Goal: Task Accomplishment & Management: Complete application form

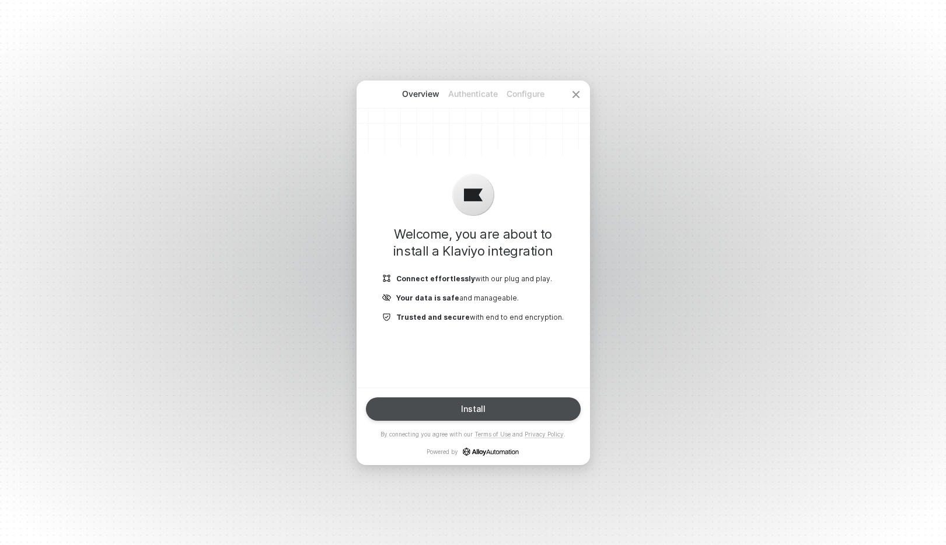
click at [482, 407] on div "Install" at bounding box center [473, 409] width 25 height 9
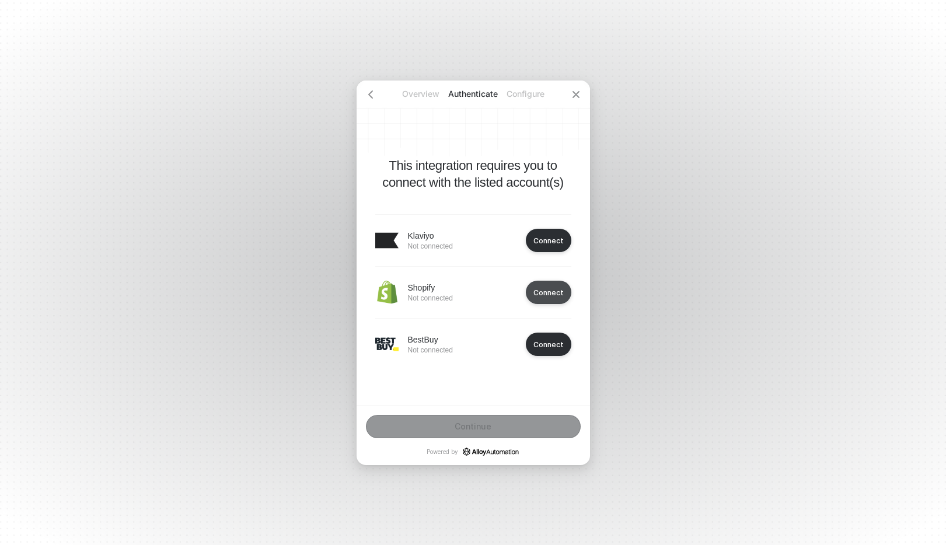
click at [549, 292] on div "Connect" at bounding box center [549, 292] width 30 height 9
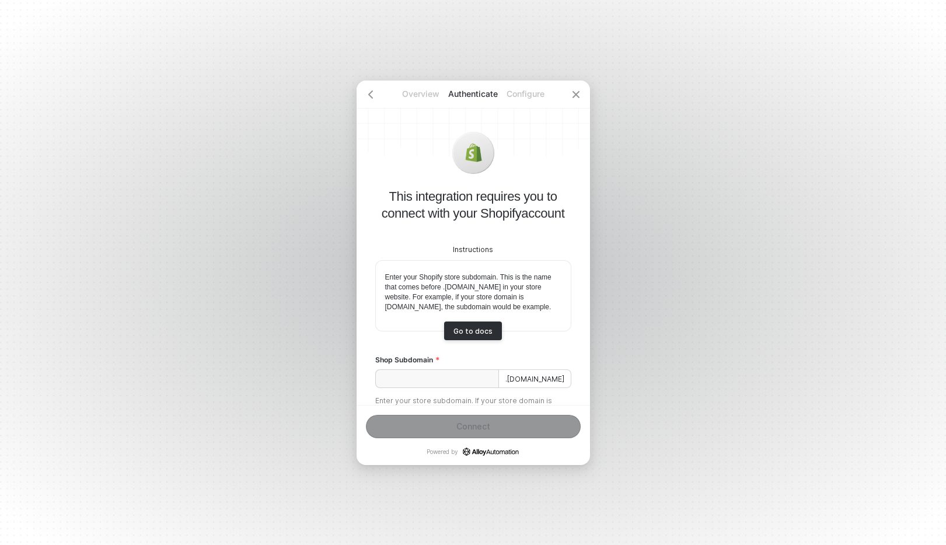
click at [457, 402] on div "Instructions Enter your Shopify store subdomain. This is the name that comes be…" at bounding box center [473, 324] width 196 height 204
click at [457, 388] on input "Shop Subdomain" at bounding box center [437, 379] width 124 height 19
paste input "shopyalehome-com"
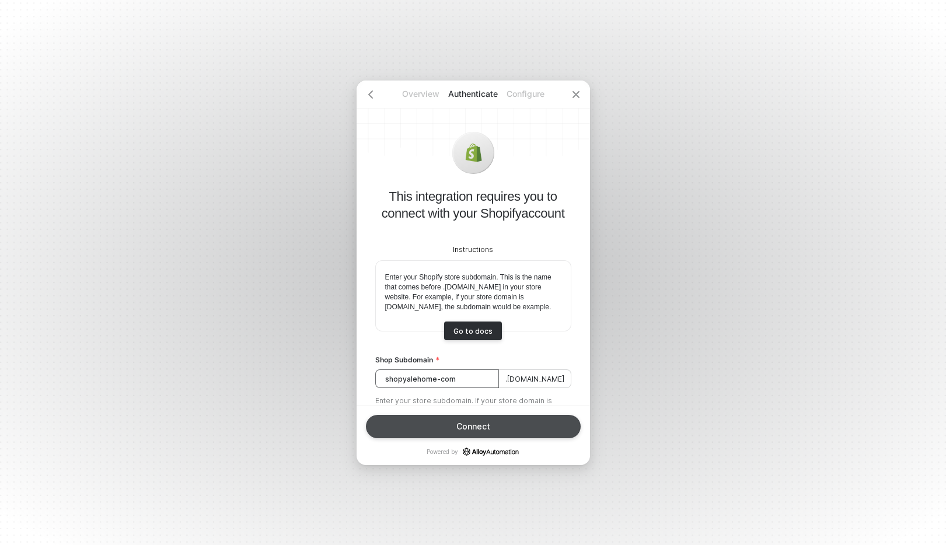
type input "shopyalehome-com"
click at [486, 422] on div "Connect" at bounding box center [474, 426] width 34 height 9
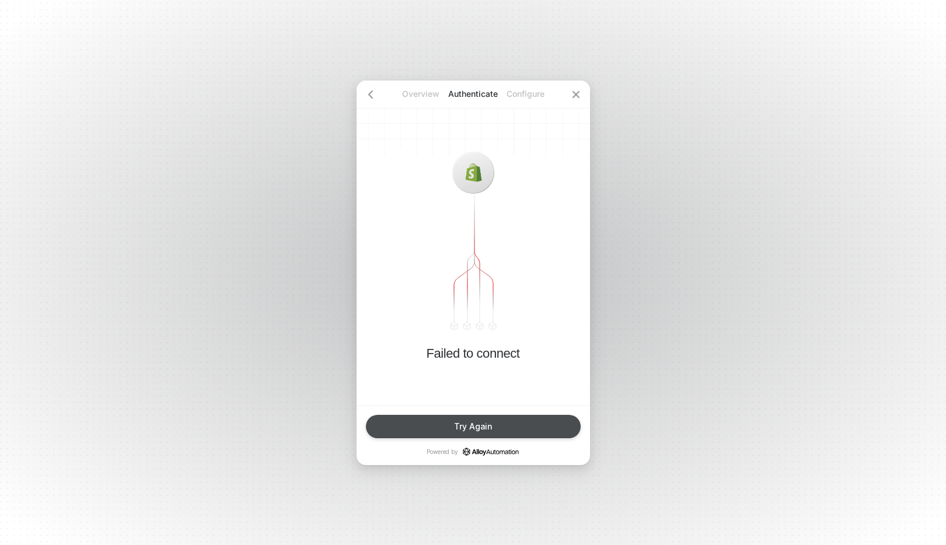
click at [407, 434] on button "Try Again" at bounding box center [473, 426] width 215 height 23
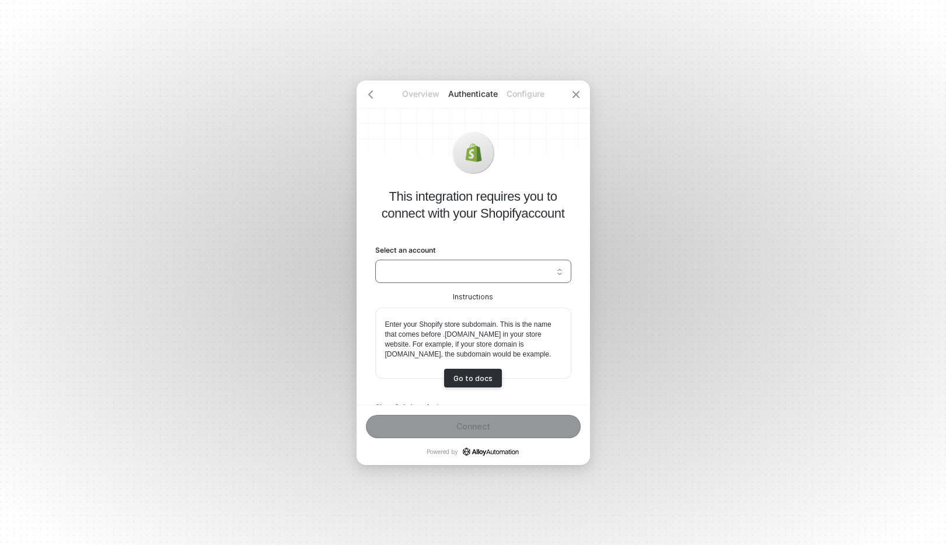
click at [552, 263] on input "Select an account" at bounding box center [473, 271] width 182 height 19
click at [517, 294] on div "Shopify [DOMAIN_NAME]" at bounding box center [473, 296] width 181 height 11
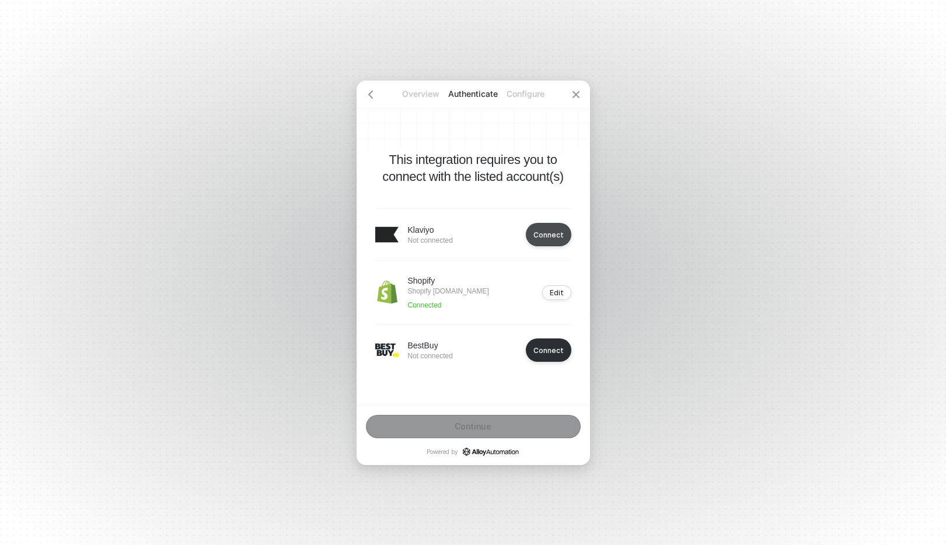
click at [547, 235] on button "Connect" at bounding box center [549, 234] width 46 height 23
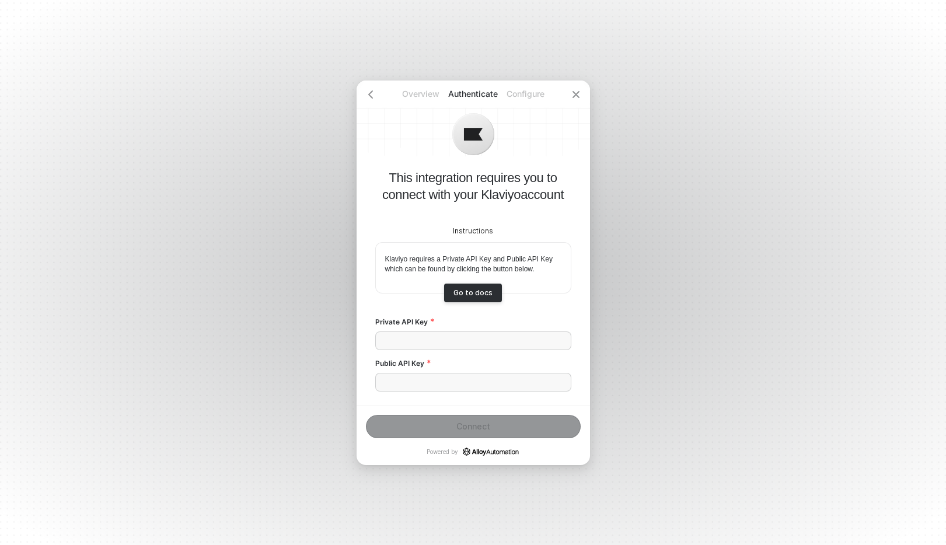
click at [441, 350] on div "Instructions Klaviyo requires a Private API Key and Public API Key which can be…" at bounding box center [473, 301] width 196 height 197
click at [444, 346] on input "Private API Key" at bounding box center [473, 341] width 196 height 19
click at [426, 96] on p "Overview" at bounding box center [421, 94] width 53 height 12
click at [381, 93] on div at bounding box center [371, 95] width 28 height 28
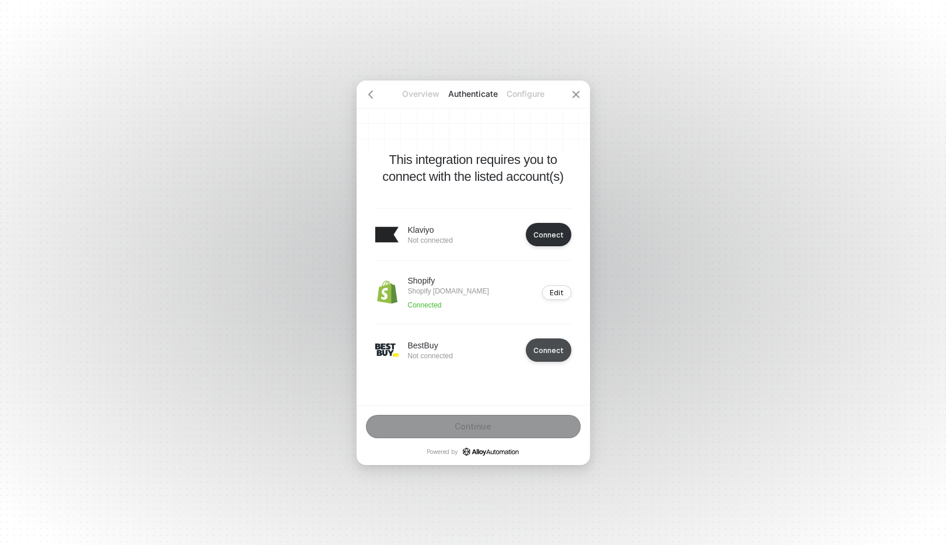
click at [556, 355] on div "Connect" at bounding box center [549, 350] width 30 height 9
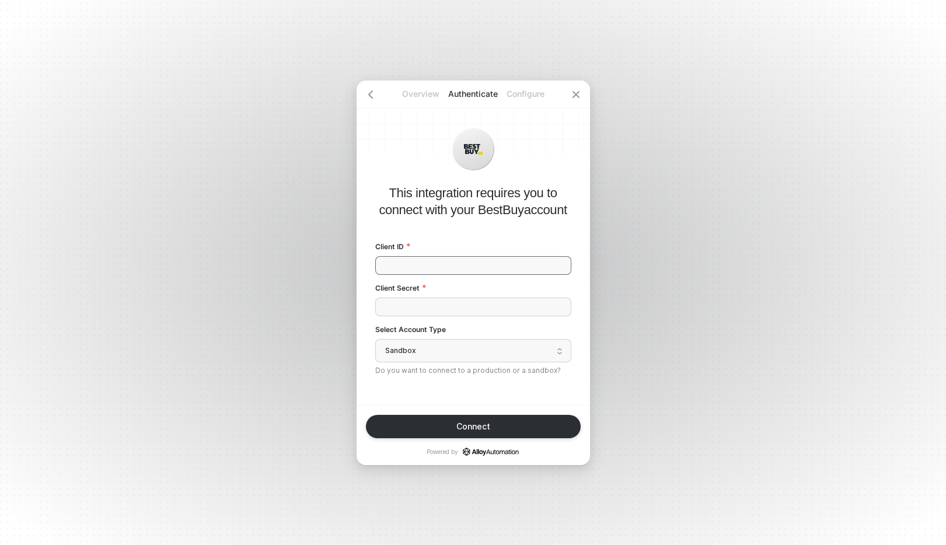
click at [479, 270] on input "Client ID" at bounding box center [473, 265] width 196 height 19
click at [473, 257] on input "Client ID" at bounding box center [473, 265] width 196 height 19
click at [472, 266] on input "Client ID" at bounding box center [473, 265] width 196 height 19
click at [491, 361] on span at bounding box center [473, 351] width 182 height 22
click at [443, 309] on div "Live" at bounding box center [473, 305] width 181 height 11
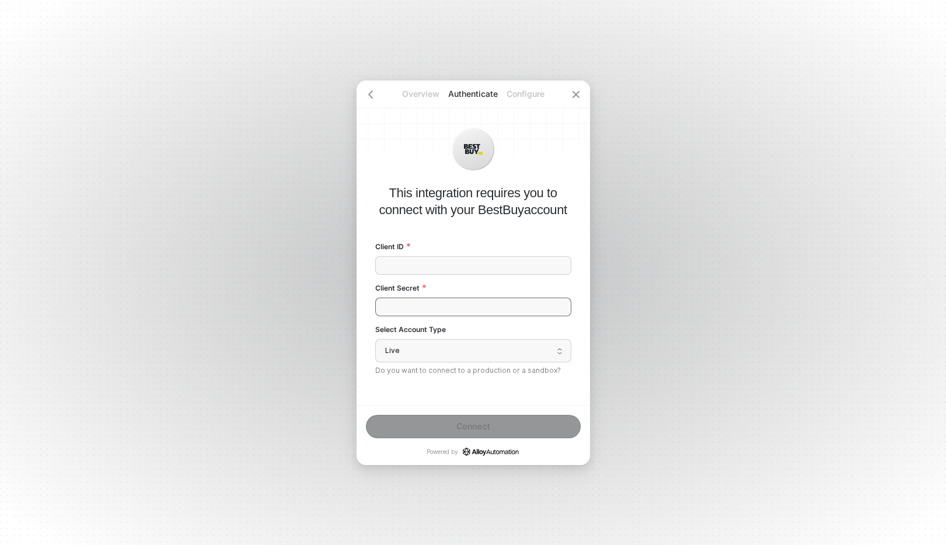
click at [448, 298] on input "Client Secret" at bounding box center [473, 307] width 196 height 19
click at [417, 303] on input "Client Secret" at bounding box center [473, 307] width 196 height 19
click at [417, 267] on input "Client ID" at bounding box center [473, 265] width 196 height 19
paste input "k7t17kamp0eknsvbad8m802s0hqsb0u7"
type input "k7t17kamp0eknsvbad8m802s0hqsb0u7"
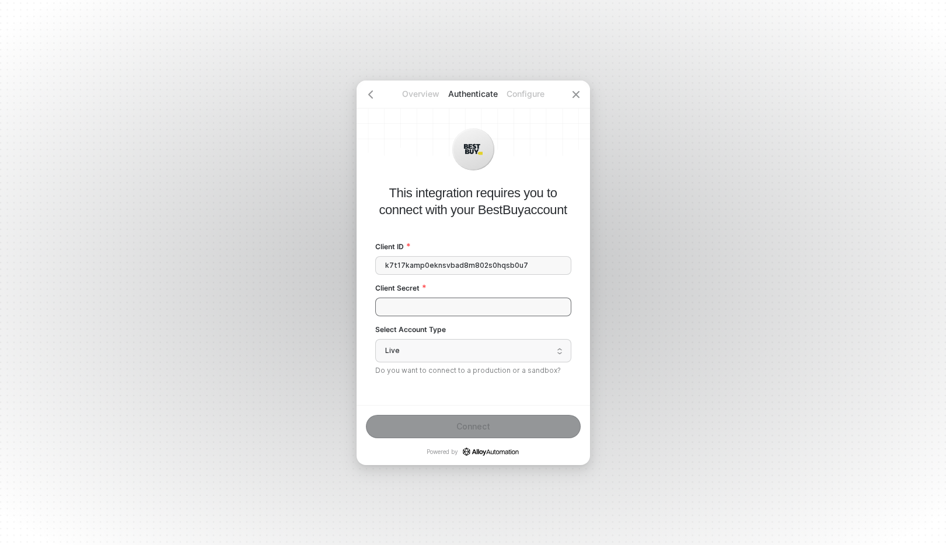
click at [439, 301] on input "Client Secret" at bounding box center [473, 307] width 196 height 19
paste input "sca0dhuem6ca5crA"
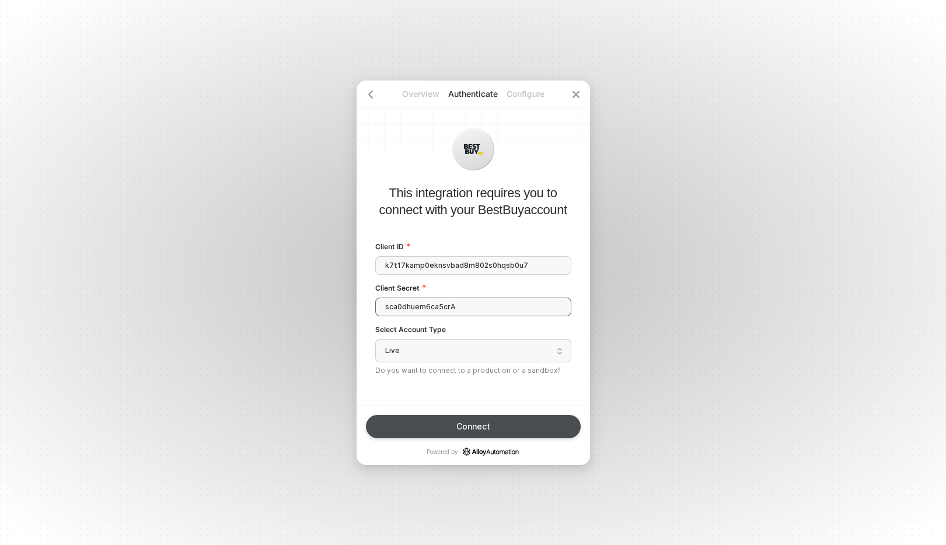
type input "sca0dhuem6ca5crA"
click at [446, 431] on button "Connect" at bounding box center [473, 426] width 215 height 23
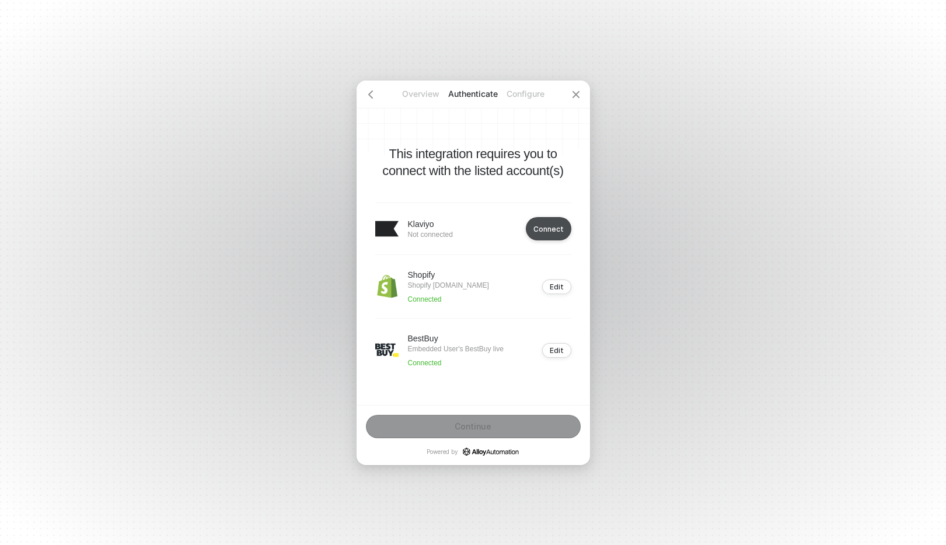
click at [556, 225] on div "Connect" at bounding box center [549, 229] width 30 height 9
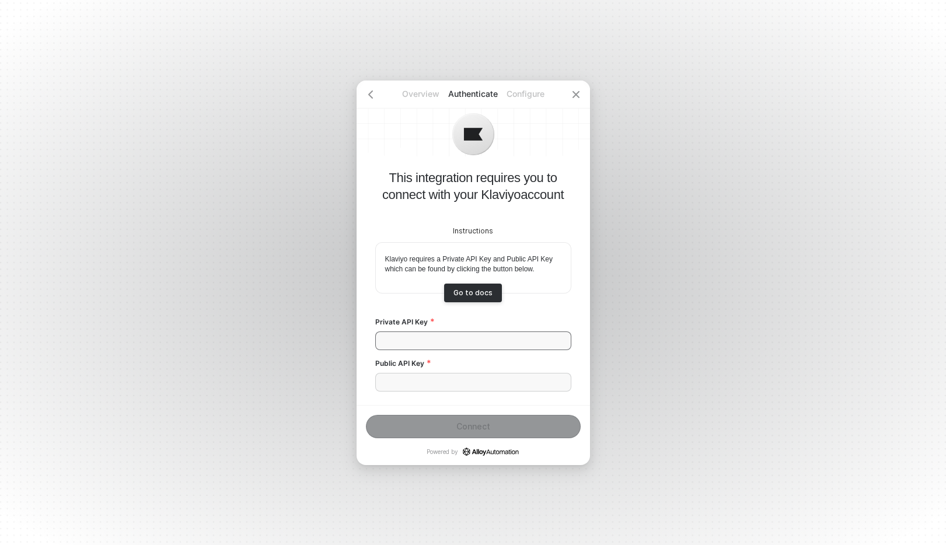
click at [445, 341] on input "Private API Key" at bounding box center [473, 341] width 196 height 19
paste input "VdEWmd"
drag, startPoint x: 449, startPoint y: 340, endPoint x: 412, endPoint y: 343, distance: 36.9
click at [449, 340] on input "VdEWmd" at bounding box center [473, 341] width 196 height 19
drag, startPoint x: 368, startPoint y: 340, endPoint x: 328, endPoint y: 338, distance: 40.3
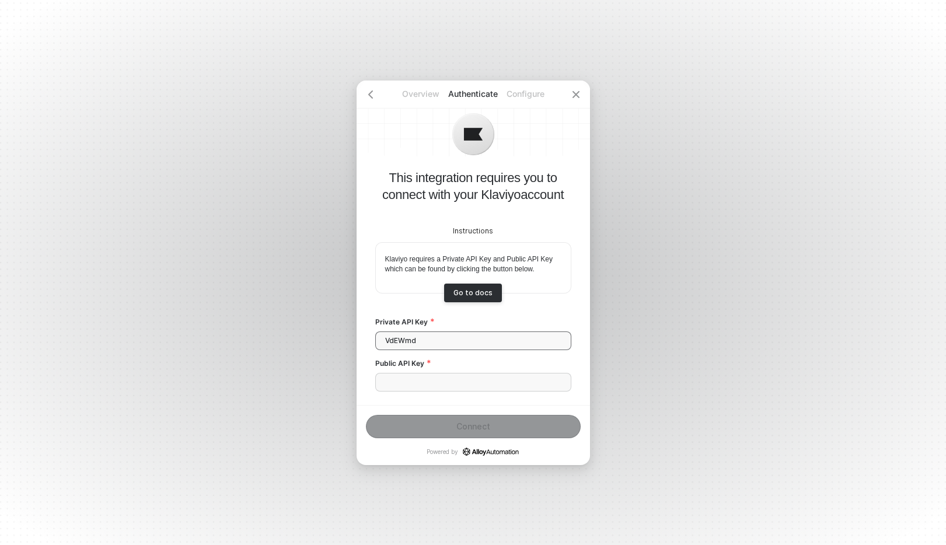
click at [332, 338] on div "Overview Authenticate Configure This integration requires you to connect with y…" at bounding box center [473, 272] width 946 height 545
type input "VdEWmd"
click at [483, 386] on input "Public API Key" at bounding box center [473, 382] width 196 height 19
paste input "pk_71b1bdd93015eb836d2ea8a559bcaf3e4c"
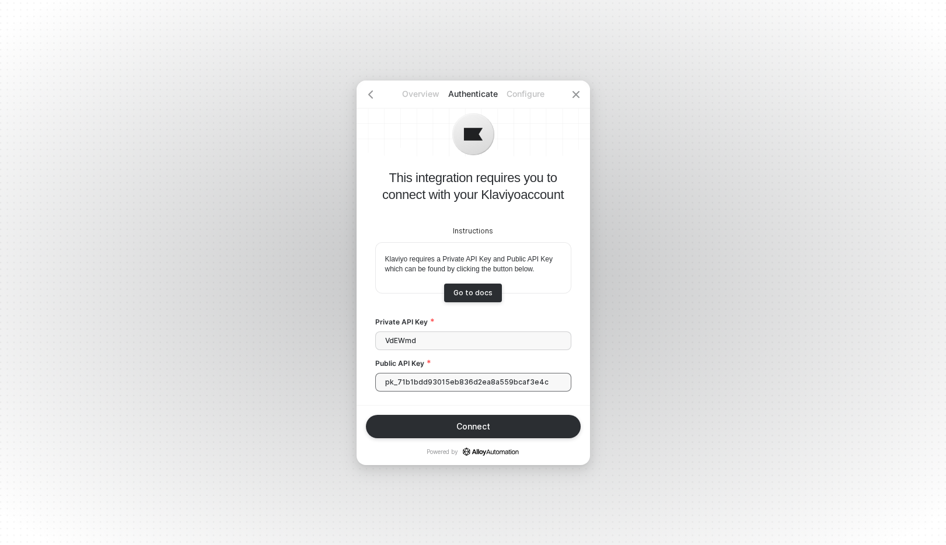
type input "pk_71b1bdd93015eb836d2ea8a559bcaf3e4c"
click at [473, 426] on div "Connect" at bounding box center [474, 426] width 34 height 9
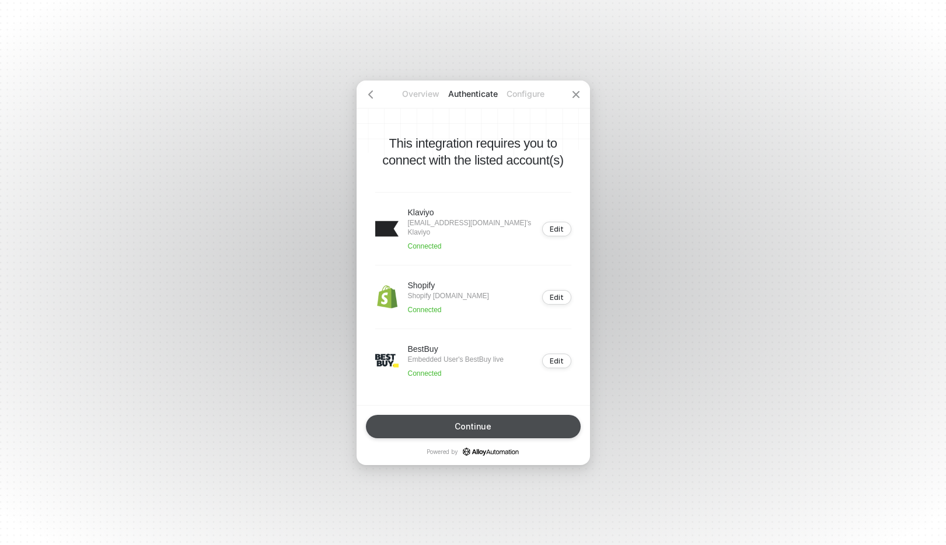
click at [464, 422] on div "Continue" at bounding box center [473, 426] width 37 height 9
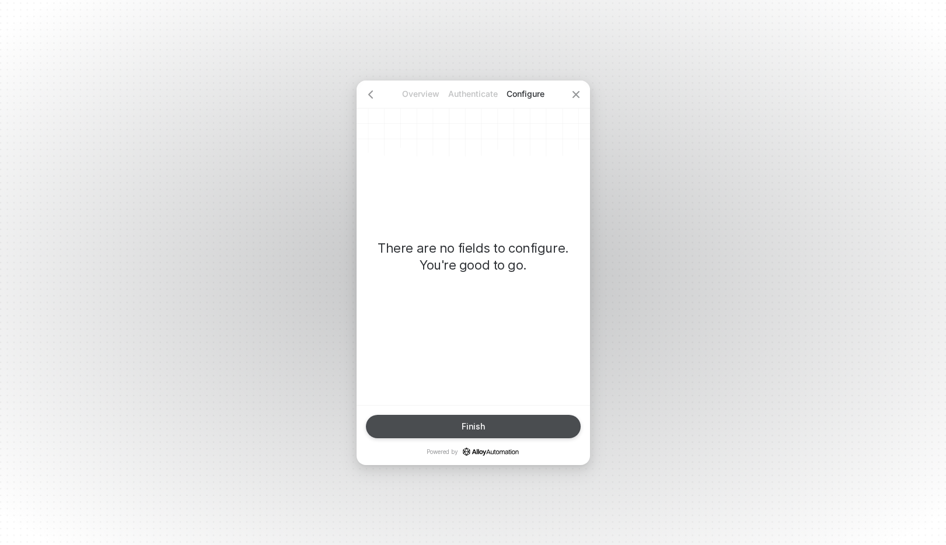
click at [465, 425] on div "Finish" at bounding box center [473, 426] width 23 height 9
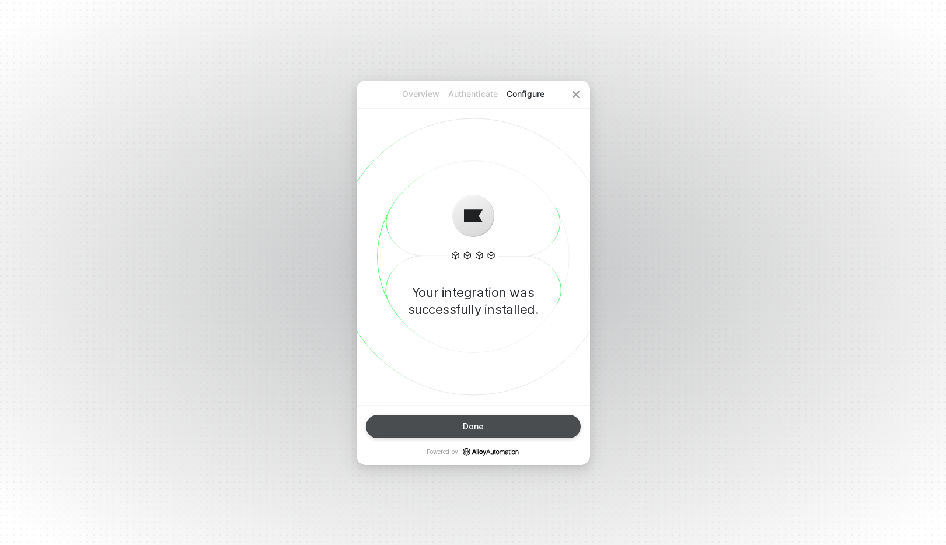
click at [433, 429] on button "Done" at bounding box center [473, 426] width 215 height 23
click at [430, 426] on button "Done" at bounding box center [473, 426] width 215 height 23
click at [476, 385] on div "Your integration was successfully installed." at bounding box center [474, 243] width 234 height 325
click at [483, 421] on button "Done" at bounding box center [473, 426] width 215 height 23
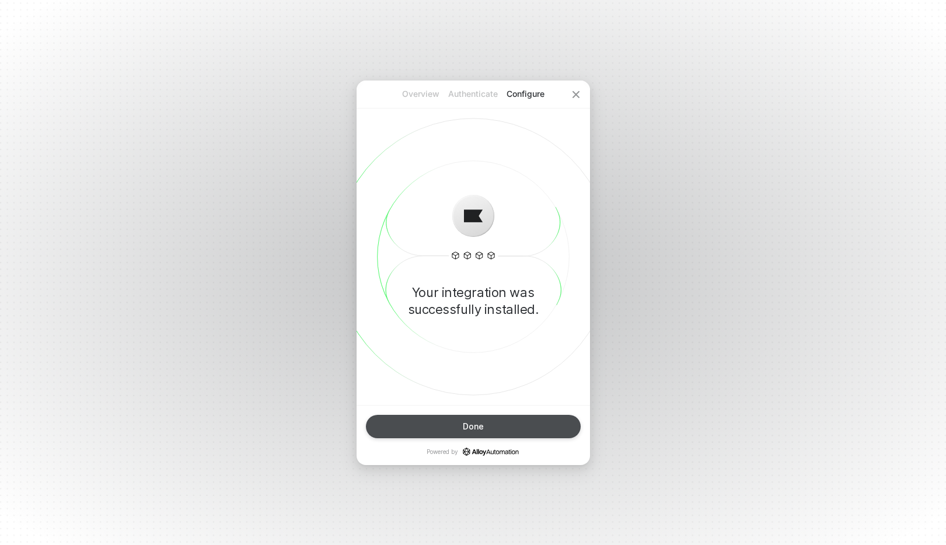
click at [483, 420] on button "Done" at bounding box center [473, 426] width 215 height 23
click at [483, 429] on div "Done" at bounding box center [473, 426] width 21 height 9
